Goal: Task Accomplishment & Management: Complete application form

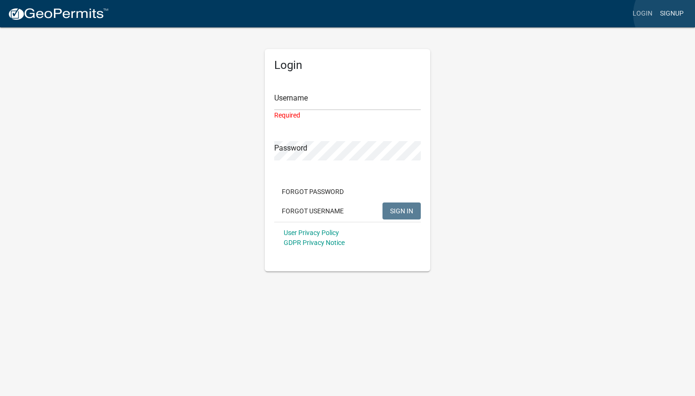
click at [671, 14] on link "Signup" at bounding box center [671, 14] width 31 height 18
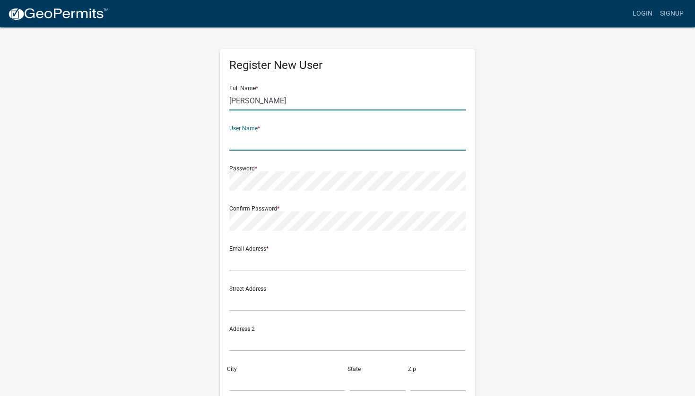
click at [293, 103] on input "[PERSON_NAME]" at bounding box center [347, 100] width 236 height 19
type input "[PERSON_NAME]"
type input "klseabolt"
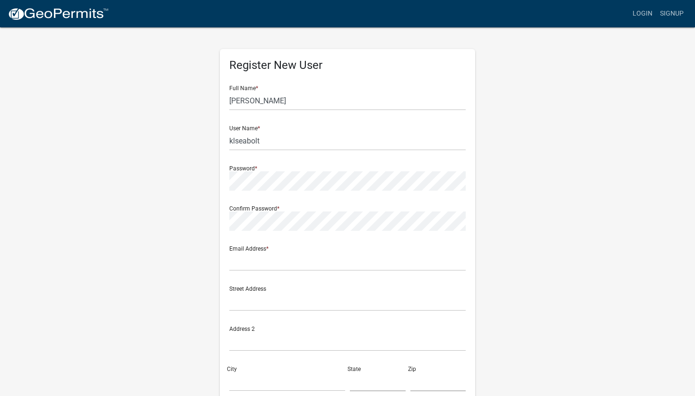
click at [498, 134] on div "Register New User Full Name * Kristin Seabolt User Name * klseabolt Password * …" at bounding box center [347, 279] width 539 height 506
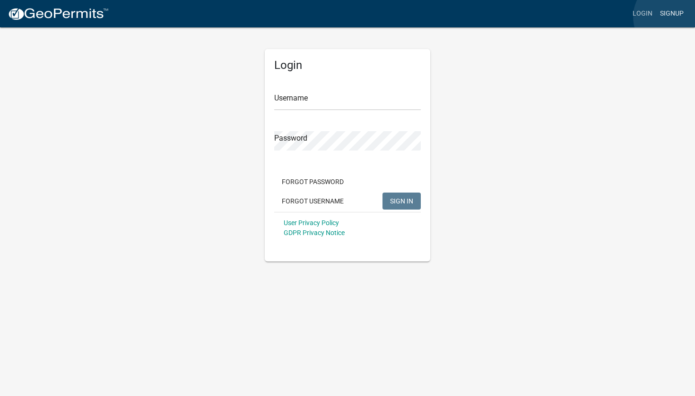
click at [671, 17] on link "Signup" at bounding box center [671, 14] width 31 height 18
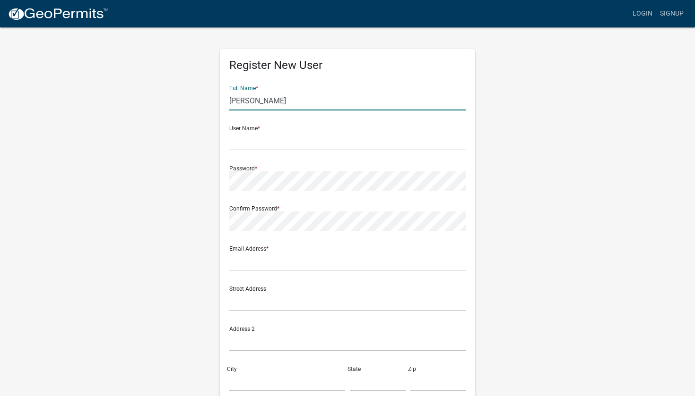
type input "[PERSON_NAME]"
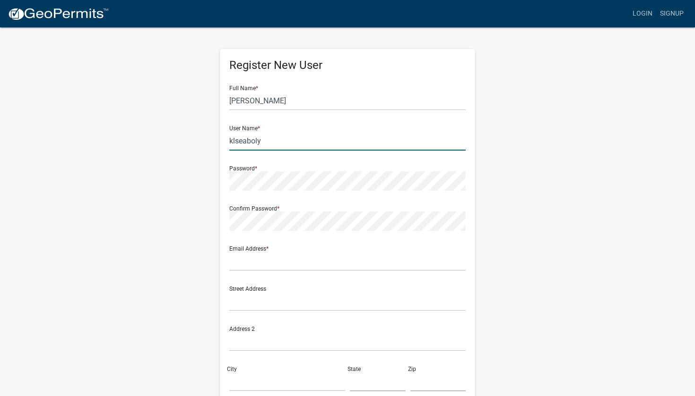
click at [346, 131] on input "klseaboly" at bounding box center [347, 140] width 236 height 19
click at [334, 141] on input "klseaboly" at bounding box center [347, 140] width 236 height 19
type input "klseabolt"
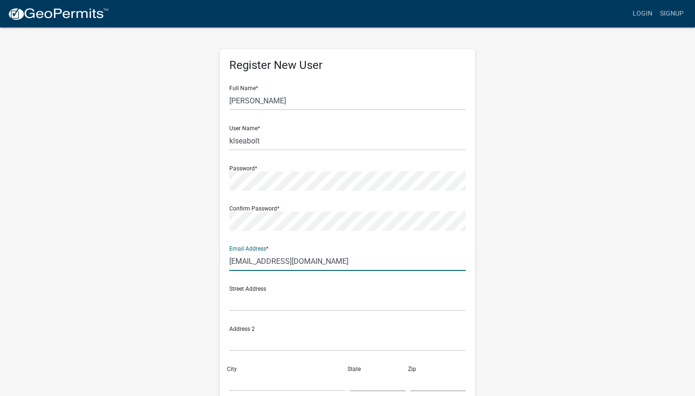
type input "sellingseabolt@gmail.com"
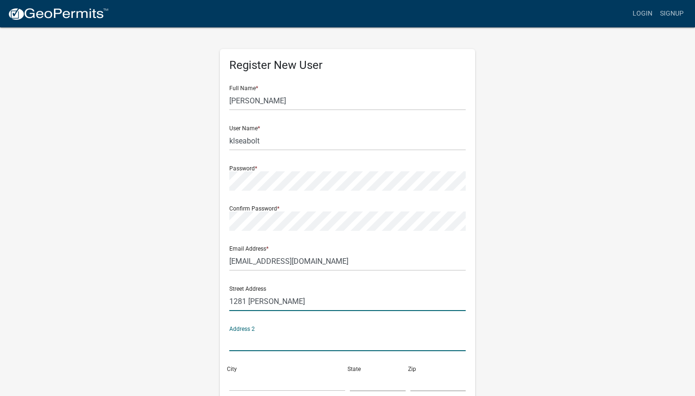
click at [311, 296] on input "1281 hightower rf" at bounding box center [347, 301] width 236 height 19
click at [310, 307] on input "1281 hightower rf" at bounding box center [347, 301] width 236 height 19
type input "1281 hightower rd"
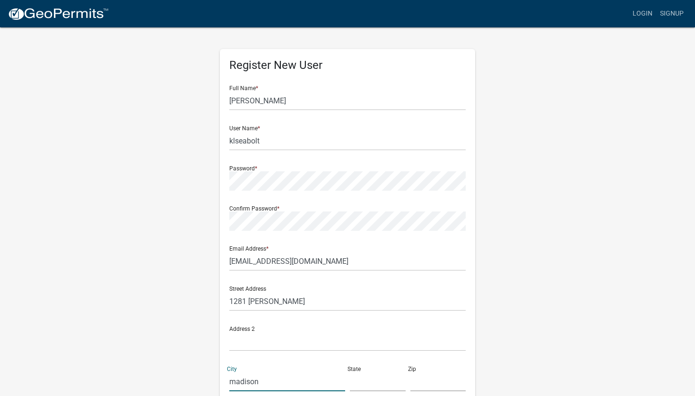
type input "madison"
type input "ga"
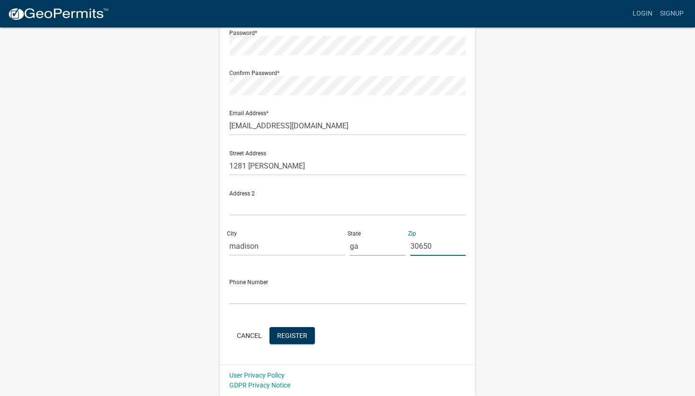
scroll to position [135, 0]
type input "30650"
type input "7068180493"
click at [303, 340] on button "Register" at bounding box center [291, 336] width 45 height 17
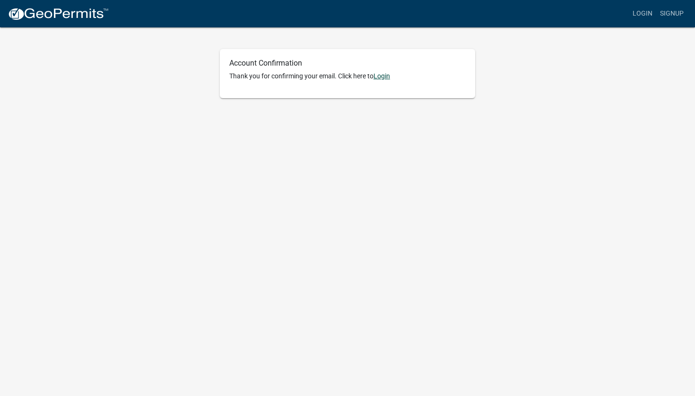
click at [388, 75] on link "Login" at bounding box center [381, 76] width 17 height 8
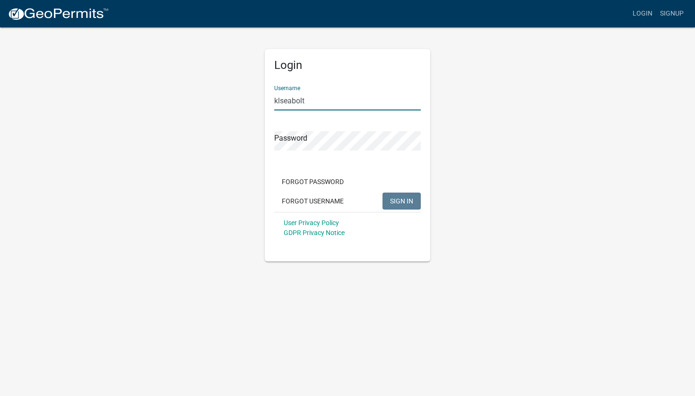
type input "klseabolt"
click at [401, 201] on button "SIGN IN" at bounding box center [401, 201] width 38 height 17
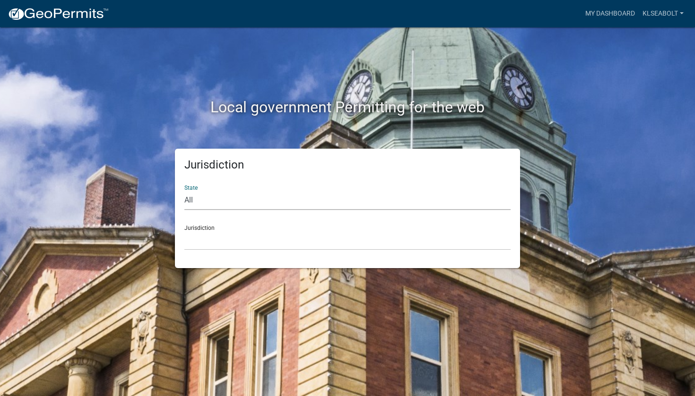
select select "[US_STATE]"
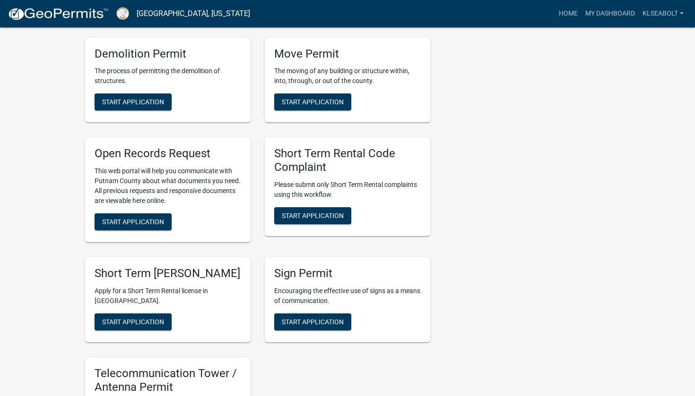
scroll to position [785, 0]
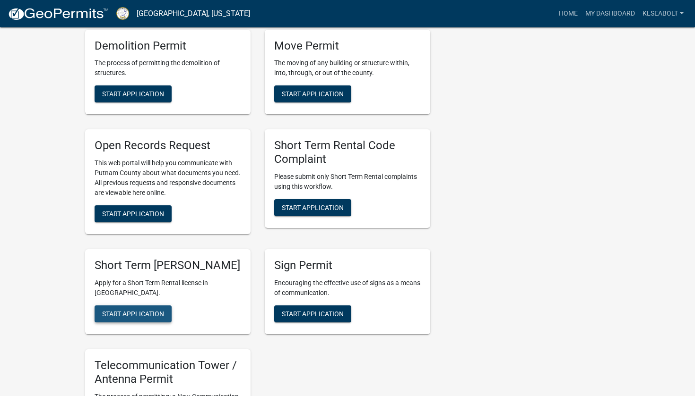
click at [150, 317] on span "Start Application" at bounding box center [133, 314] width 62 height 8
